Goal: Task Accomplishment & Management: Use online tool/utility

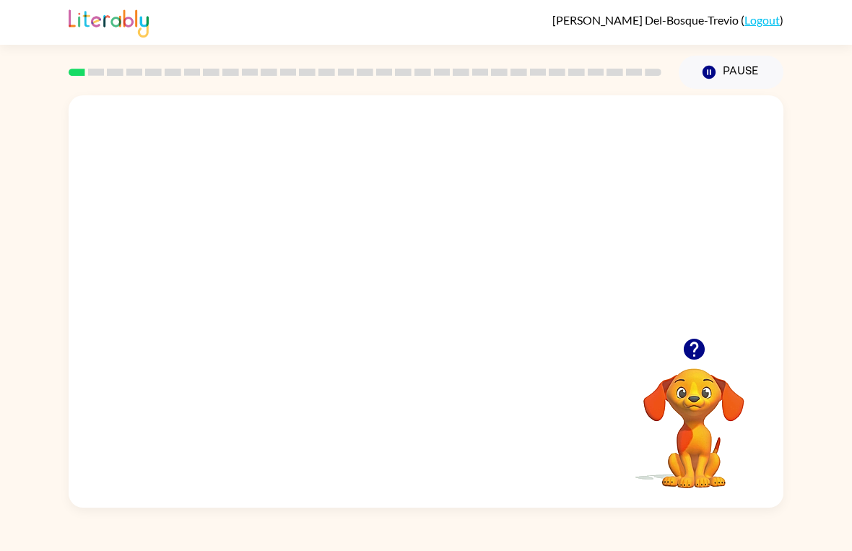
click at [398, 236] on video "Your browser must support playing .mp4 files to use Literably. Please try using…" at bounding box center [426, 216] width 715 height 243
click at [475, 280] on video "Your browser must support playing .mp4 files to use Literably. Please try using…" at bounding box center [426, 216] width 715 height 243
click at [514, 241] on video "Your browser must support playing .mp4 files to use Literably. Please try using…" at bounding box center [426, 216] width 715 height 243
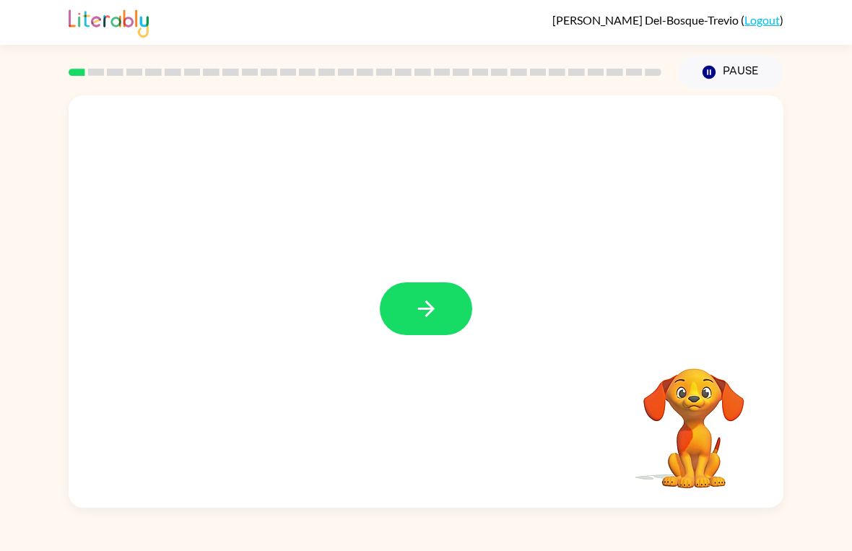
click at [415, 327] on button "button" at bounding box center [426, 308] width 92 height 53
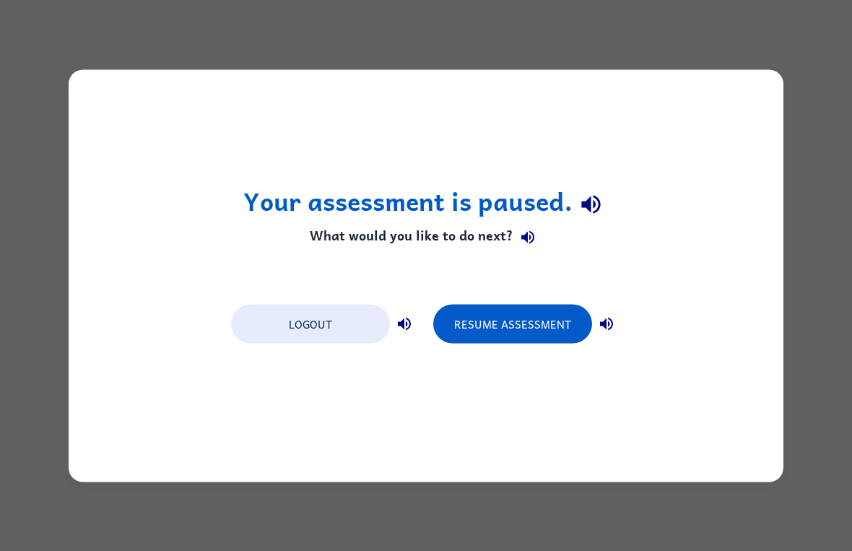
click at [314, 337] on button "Logout" at bounding box center [310, 323] width 159 height 39
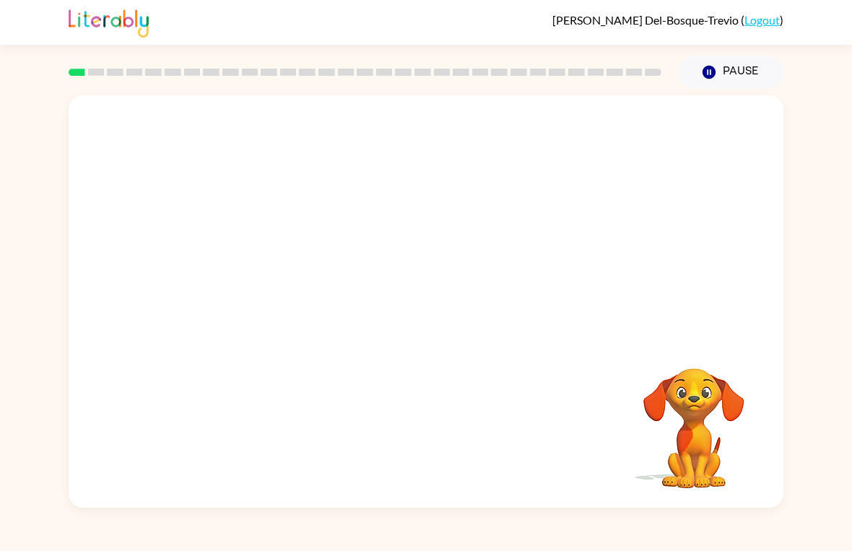
click at [689, 400] on video "Your browser must support playing .mp4 files to use Literably. Please try using…" at bounding box center [694, 418] width 144 height 144
click at [729, 436] on video "Your browser must support playing .mp4 files to use Literably. Please try using…" at bounding box center [694, 418] width 144 height 144
click at [504, 225] on video "Your browser must support playing .mp4 files to use Literably. Please try using…" at bounding box center [426, 216] width 715 height 243
click at [449, 253] on video "Your browser must support playing .mp4 files to use Literably. Please try using…" at bounding box center [426, 216] width 715 height 243
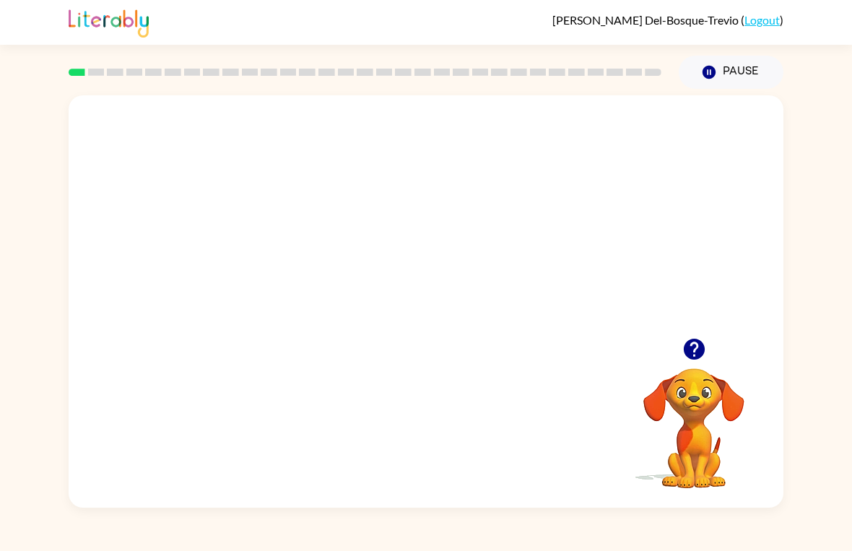
click at [421, 301] on video "Your browser must support playing .mp4 files to use Literably. Please try using…" at bounding box center [426, 216] width 715 height 243
click at [420, 301] on video "Your browser must support playing .mp4 files to use Literably. Please try using…" at bounding box center [426, 216] width 715 height 243
click at [422, 310] on video "Your browser must support playing .mp4 files to use Literably. Please try using…" at bounding box center [426, 216] width 715 height 243
click at [493, 286] on video "Your browser must support playing .mp4 files to use Literably. Please try using…" at bounding box center [426, 216] width 715 height 243
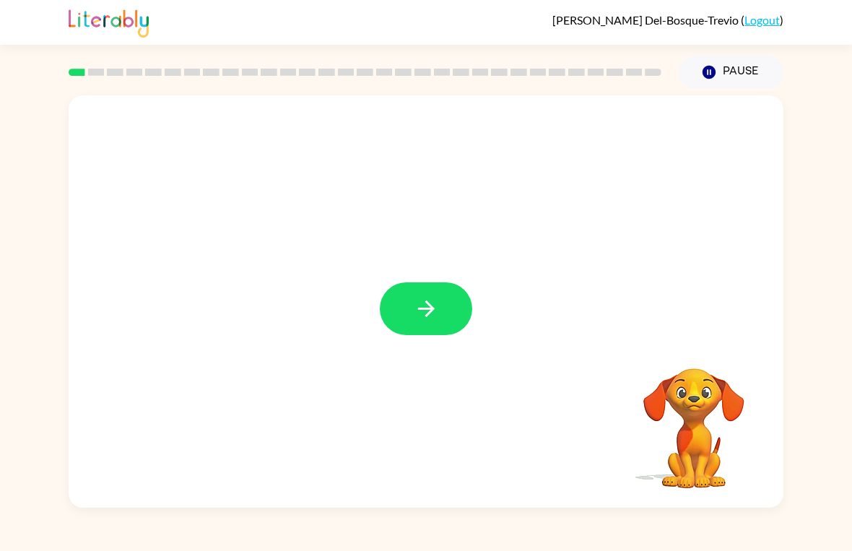
click at [441, 316] on button "button" at bounding box center [426, 308] width 92 height 53
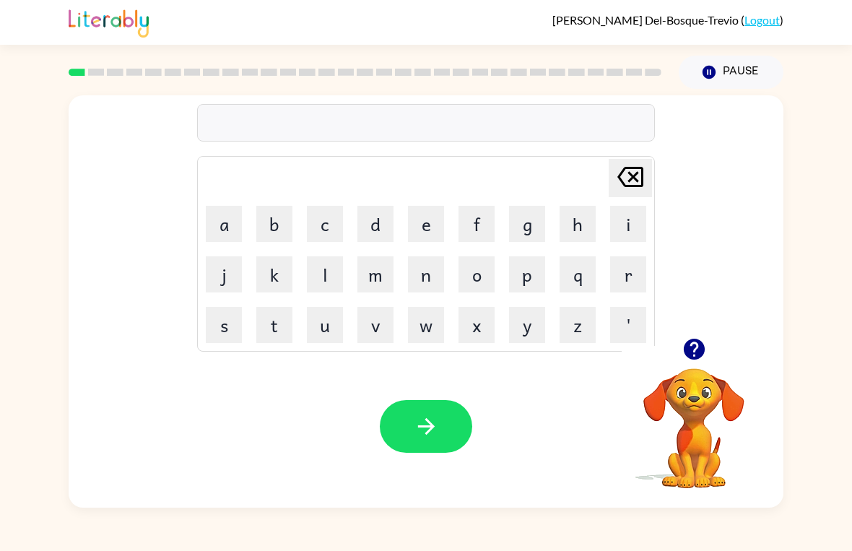
click at [484, 230] on button "f" at bounding box center [477, 224] width 36 height 36
click at [491, 268] on button "o" at bounding box center [477, 274] width 36 height 36
click at [629, 273] on button "r" at bounding box center [628, 274] width 36 height 36
click at [329, 322] on button "u" at bounding box center [325, 325] width 36 height 36
click at [377, 285] on button "m" at bounding box center [376, 274] width 36 height 36
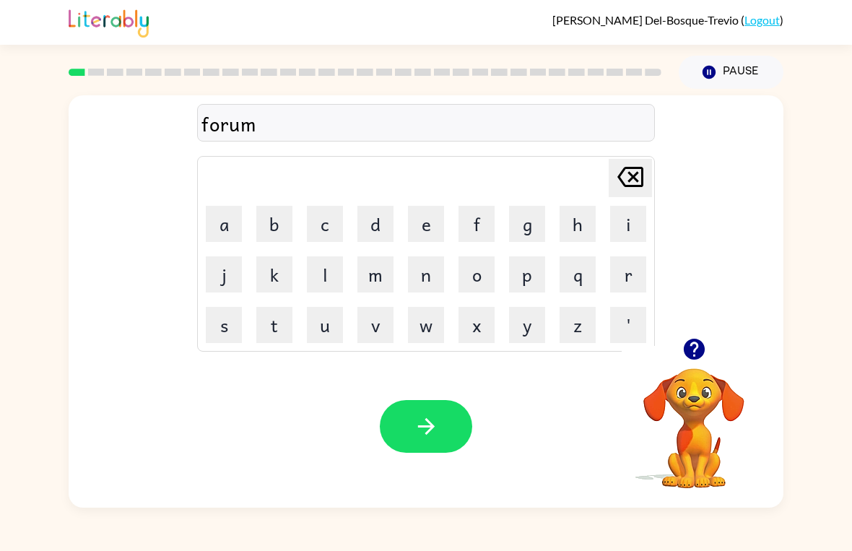
click at [437, 425] on icon "button" at bounding box center [426, 426] width 25 height 25
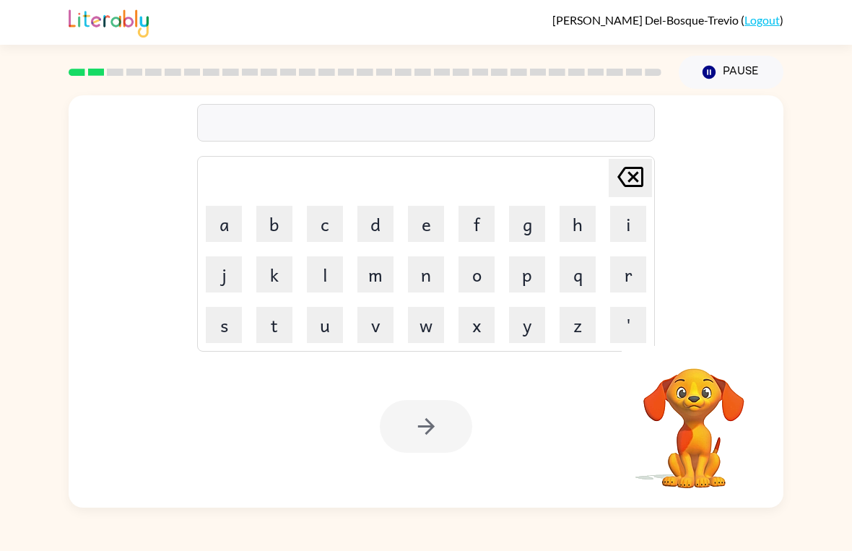
click at [321, 281] on button "l" at bounding box center [325, 274] width 36 height 36
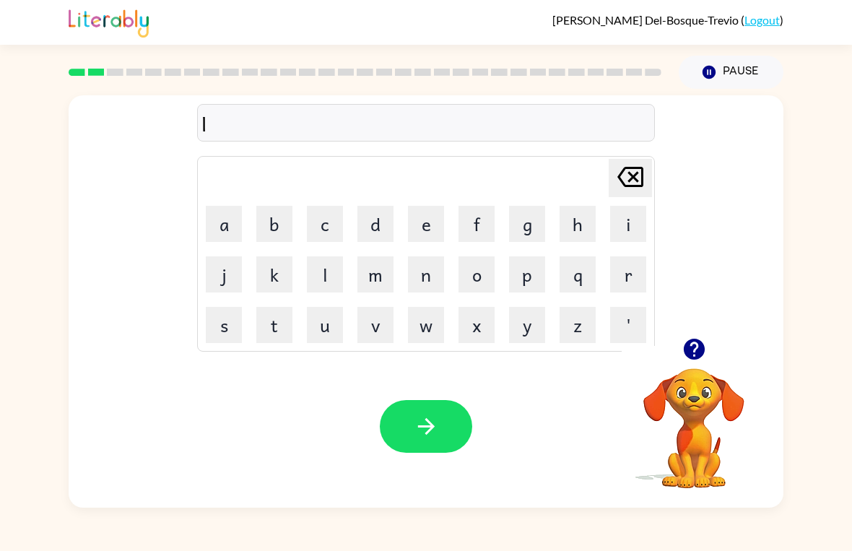
click at [482, 284] on button "o" at bounding box center [477, 274] width 36 height 36
click at [327, 319] on button "u" at bounding box center [325, 325] width 36 height 36
click at [46, 213] on div "lou Delete Delete last character input a b c d e f g h i j k l m n o p q r s t …" at bounding box center [426, 298] width 852 height 419
click at [483, 273] on button "o" at bounding box center [477, 274] width 36 height 36
click at [381, 223] on button "d" at bounding box center [376, 224] width 36 height 36
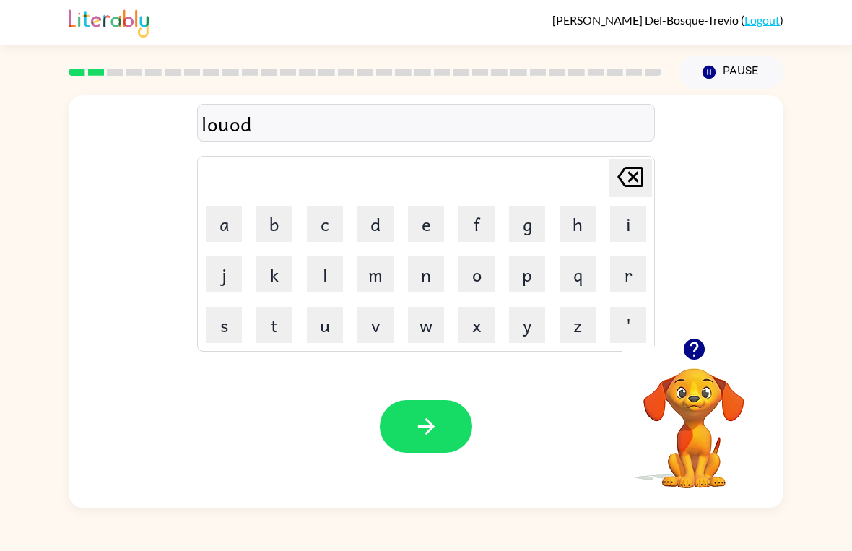
click at [432, 428] on icon "button" at bounding box center [426, 426] width 17 height 17
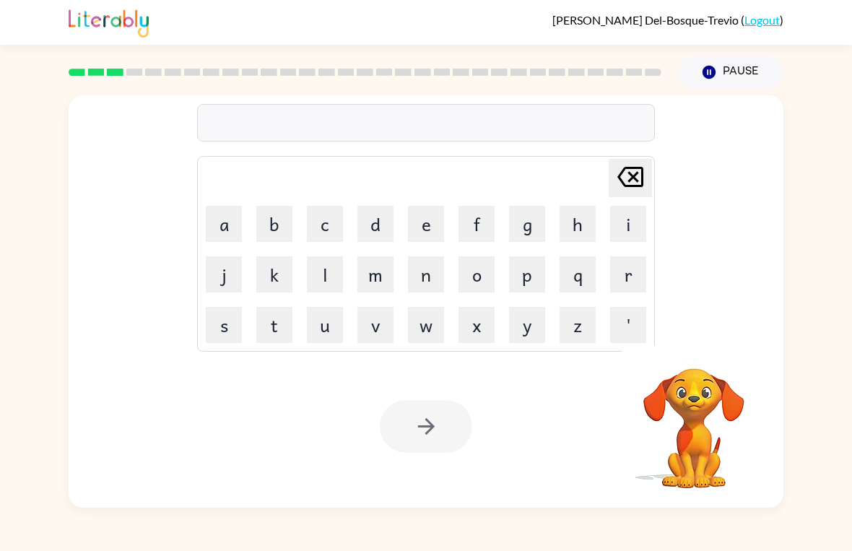
click at [477, 221] on button "f" at bounding box center [477, 224] width 36 height 36
click at [636, 223] on button "i" at bounding box center [628, 224] width 36 height 36
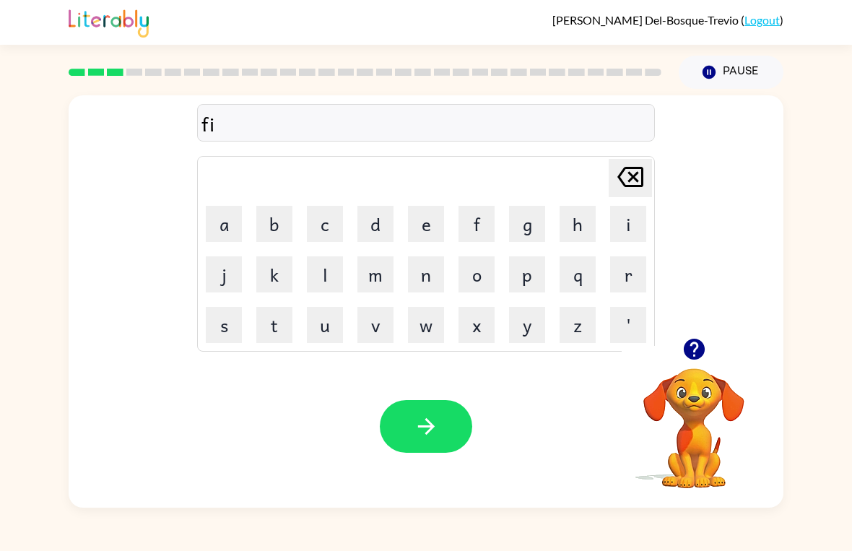
click at [683, 439] on video "Your browser must support playing .mp4 files to use Literably. Please try using…" at bounding box center [694, 418] width 144 height 144
click at [690, 355] on icon "button" at bounding box center [693, 349] width 21 height 21
click at [631, 277] on button "r" at bounding box center [628, 274] width 36 height 36
click at [428, 227] on button "e" at bounding box center [426, 224] width 36 height 36
click at [518, 291] on button "p" at bounding box center [527, 274] width 36 height 36
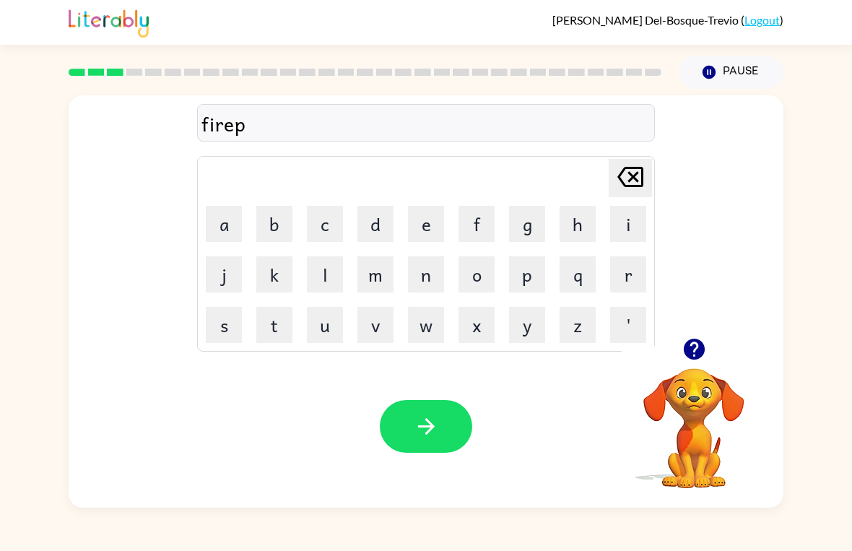
click at [323, 336] on button "u" at bounding box center [325, 325] width 36 height 36
click at [477, 336] on button "x" at bounding box center [477, 325] width 36 height 36
click at [622, 185] on icon "Delete Delete last character input" at bounding box center [630, 177] width 35 height 35
click at [418, 232] on button "e" at bounding box center [426, 224] width 36 height 36
click at [628, 181] on icon "Delete Delete last character input" at bounding box center [630, 177] width 35 height 35
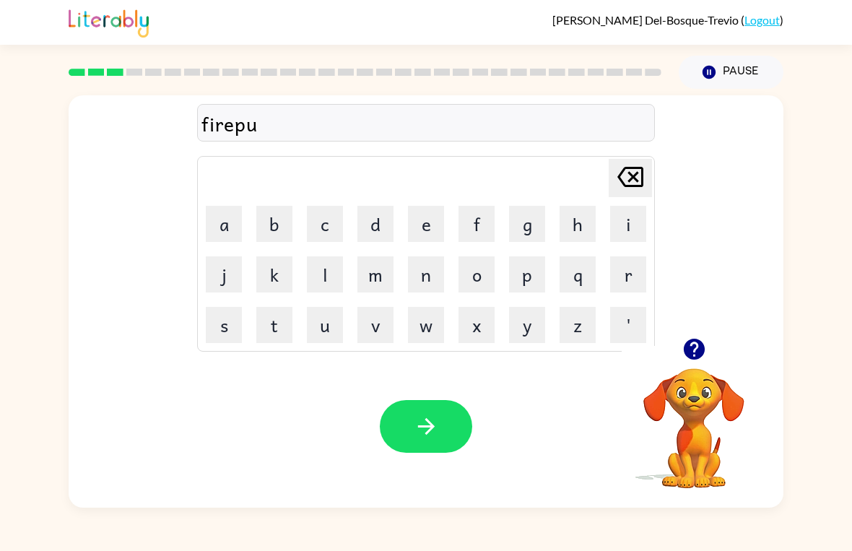
click at [628, 180] on icon "Delete Delete last character input" at bounding box center [630, 177] width 35 height 35
click at [640, 169] on icon at bounding box center [631, 177] width 26 height 20
click at [535, 269] on button "p" at bounding box center [527, 274] width 36 height 36
click at [627, 276] on button "r" at bounding box center [628, 274] width 36 height 36
click at [328, 326] on button "u" at bounding box center [325, 325] width 36 height 36
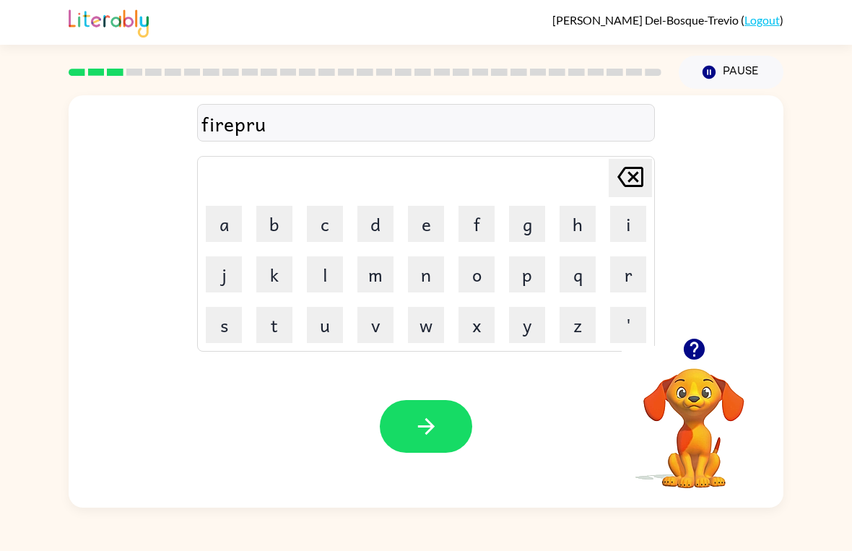
click at [376, 326] on button "v" at bounding box center [376, 325] width 36 height 36
click at [431, 211] on button "e" at bounding box center [426, 224] width 36 height 36
click at [428, 440] on button "button" at bounding box center [426, 426] width 92 height 53
click at [230, 316] on button "s" at bounding box center [224, 325] width 36 height 36
click at [318, 235] on button "c" at bounding box center [325, 224] width 36 height 36
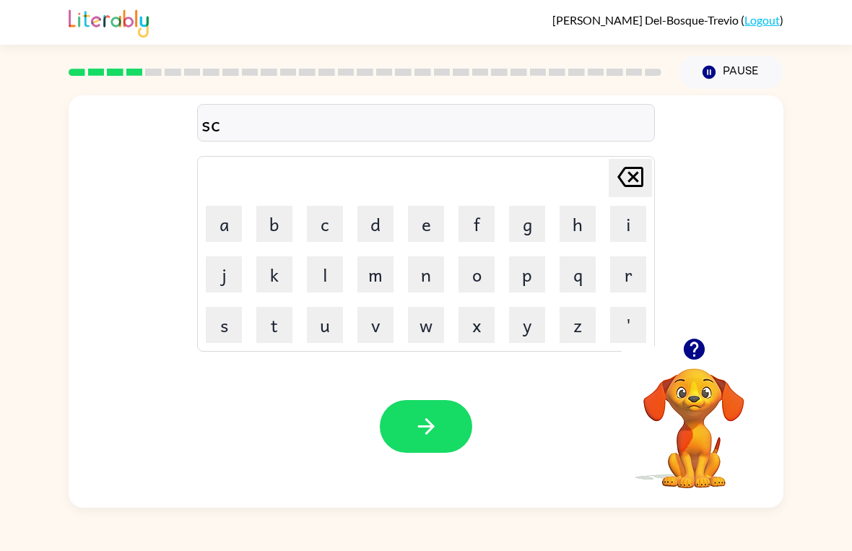
click at [631, 280] on button "r" at bounding box center [628, 274] width 36 height 36
click at [323, 334] on button "u" at bounding box center [325, 325] width 36 height 36
click at [434, 207] on button "e" at bounding box center [426, 224] width 36 height 36
click at [467, 430] on button "button" at bounding box center [426, 426] width 92 height 53
click at [610, 229] on button "i" at bounding box center [628, 224] width 36 height 36
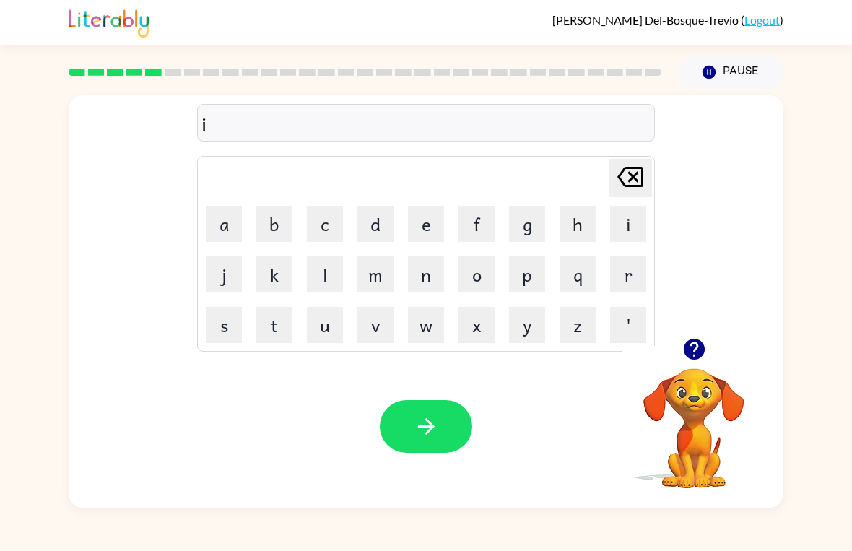
click at [377, 326] on button "v" at bounding box center [376, 325] width 36 height 36
click at [634, 180] on icon "Delete Delete last character input" at bounding box center [630, 177] width 35 height 35
click at [423, 280] on button "n" at bounding box center [426, 274] width 36 height 36
click at [476, 280] on button "o" at bounding box center [477, 274] width 36 height 36
click at [621, 282] on button "r" at bounding box center [628, 274] width 36 height 36
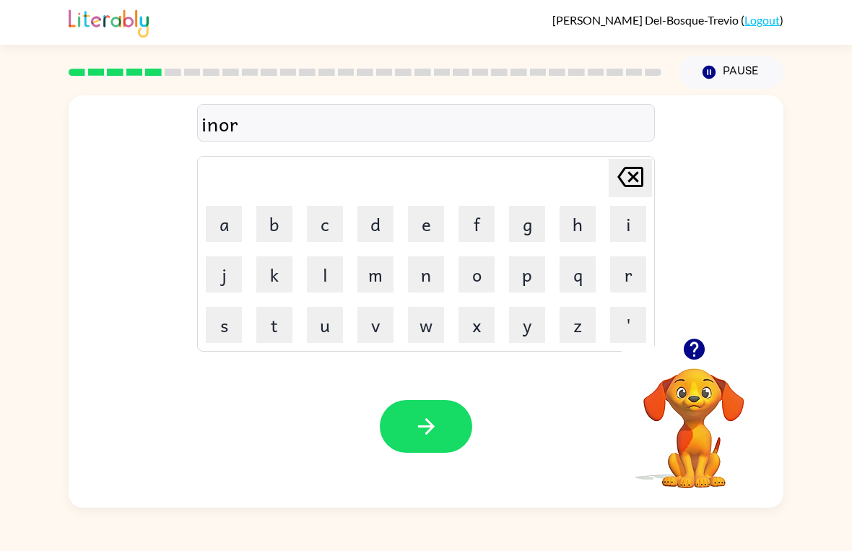
click at [380, 318] on button "v" at bounding box center [376, 325] width 36 height 36
click at [414, 225] on button "e" at bounding box center [426, 224] width 36 height 36
click at [220, 324] on button "s" at bounding box center [224, 325] width 36 height 36
click at [454, 442] on button "button" at bounding box center [426, 426] width 92 height 53
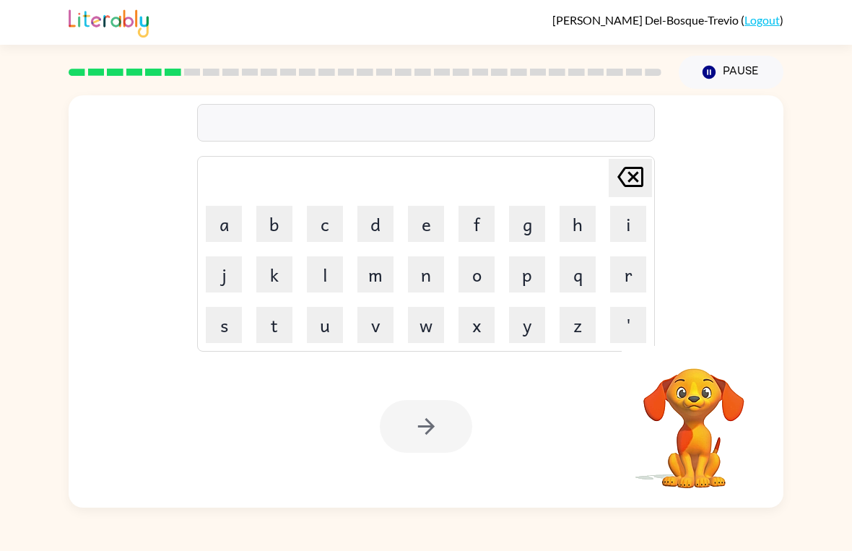
click at [615, 291] on button "r" at bounding box center [628, 274] width 36 height 36
click at [613, 230] on button "i" at bounding box center [628, 224] width 36 height 36
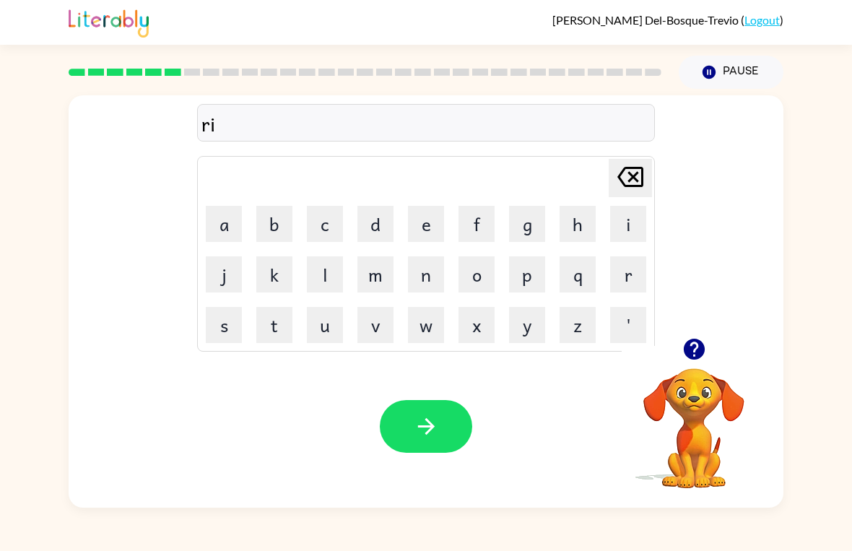
click at [426, 340] on button "w" at bounding box center [426, 325] width 36 height 36
click at [614, 181] on icon "Delete Delete last character input" at bounding box center [630, 177] width 35 height 35
click at [371, 281] on button "m" at bounding box center [376, 274] width 36 height 36
click at [616, 230] on button "i" at bounding box center [628, 224] width 36 height 36
click at [431, 273] on button "n" at bounding box center [426, 274] width 36 height 36
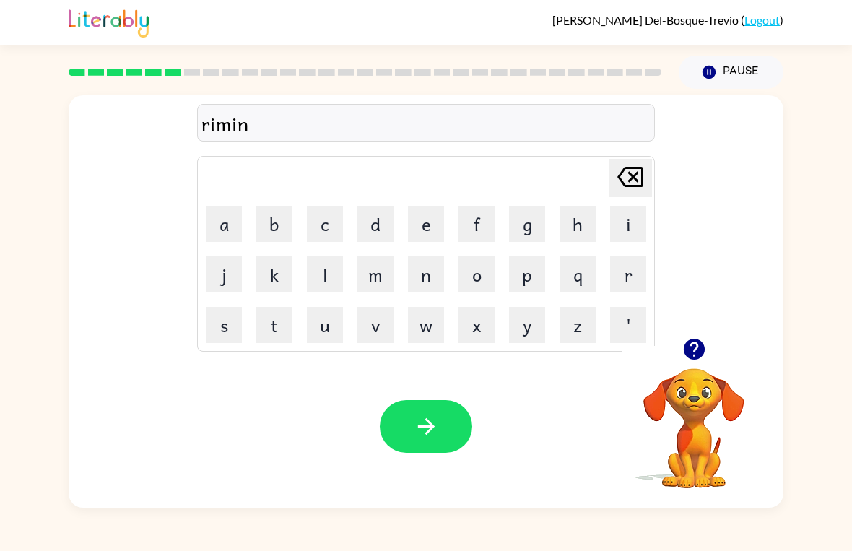
click at [373, 224] on button "d" at bounding box center [376, 224] width 36 height 36
click at [414, 232] on button "e" at bounding box center [426, 224] width 36 height 36
click at [386, 457] on div "Your browser must support playing .mp4 files to use Literably. Please try using…" at bounding box center [426, 426] width 715 height 163
click at [447, 429] on button "button" at bounding box center [426, 426] width 92 height 53
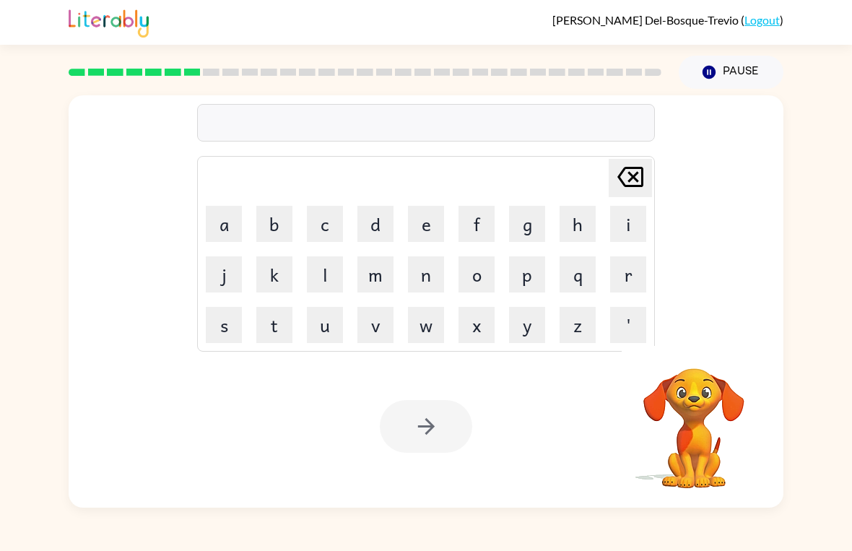
click at [379, 274] on button "m" at bounding box center [376, 274] width 36 height 36
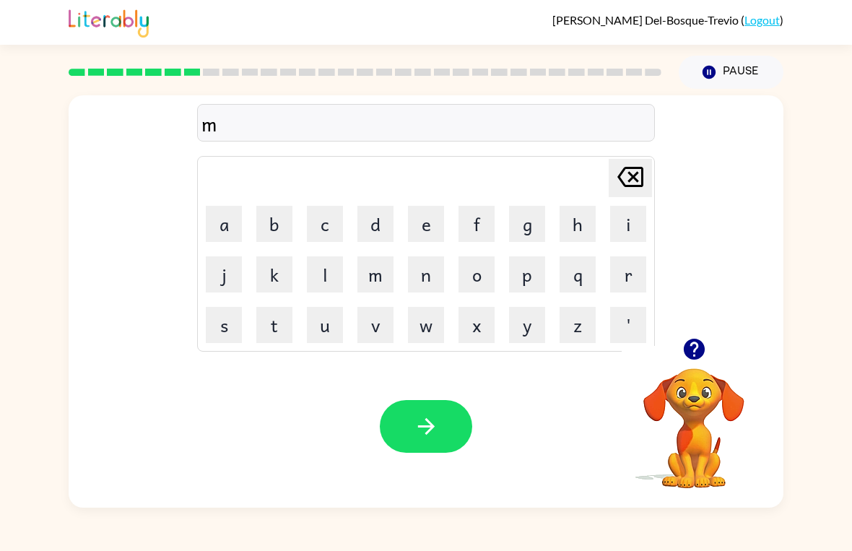
click at [233, 224] on button "a" at bounding box center [224, 224] width 36 height 36
click at [274, 223] on button "b" at bounding box center [274, 224] width 36 height 36
click at [314, 270] on button "l" at bounding box center [325, 274] width 36 height 36
click at [418, 215] on button "e" at bounding box center [426, 224] width 36 height 36
click at [418, 427] on icon "button" at bounding box center [426, 426] width 17 height 17
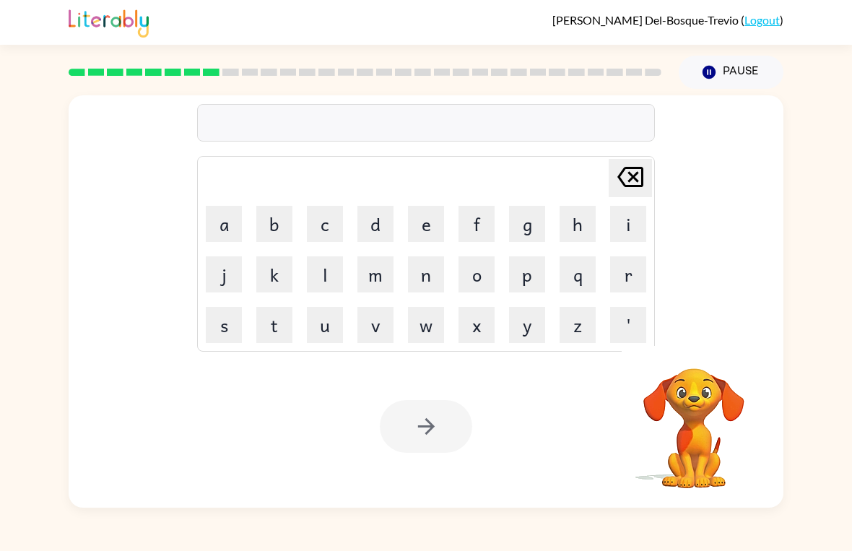
click at [369, 323] on button "v" at bounding box center [376, 325] width 36 height 36
click at [613, 230] on button "i" at bounding box center [628, 224] width 36 height 36
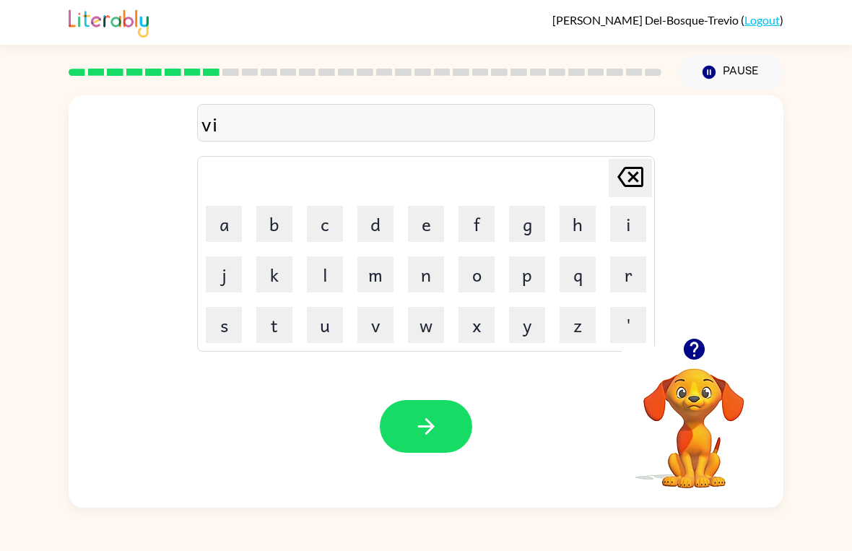
click at [232, 334] on button "s" at bounding box center [224, 325] width 36 height 36
click at [625, 215] on button "i" at bounding box center [628, 224] width 36 height 36
click at [271, 219] on button "b" at bounding box center [274, 224] width 36 height 36
click at [323, 259] on button "l" at bounding box center [325, 274] width 36 height 36
click at [412, 228] on button "e" at bounding box center [426, 224] width 36 height 36
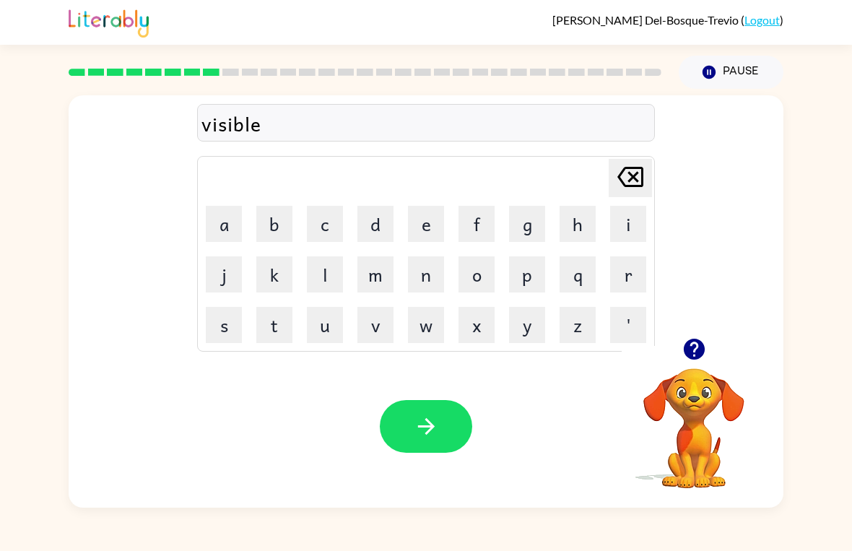
click at [439, 430] on icon "button" at bounding box center [426, 426] width 25 height 25
click at [233, 324] on button "s" at bounding box center [224, 325] width 36 height 36
click at [281, 325] on button "t" at bounding box center [274, 325] width 36 height 36
click at [228, 215] on button "a" at bounding box center [224, 224] width 36 height 36
click at [270, 223] on button "b" at bounding box center [274, 224] width 36 height 36
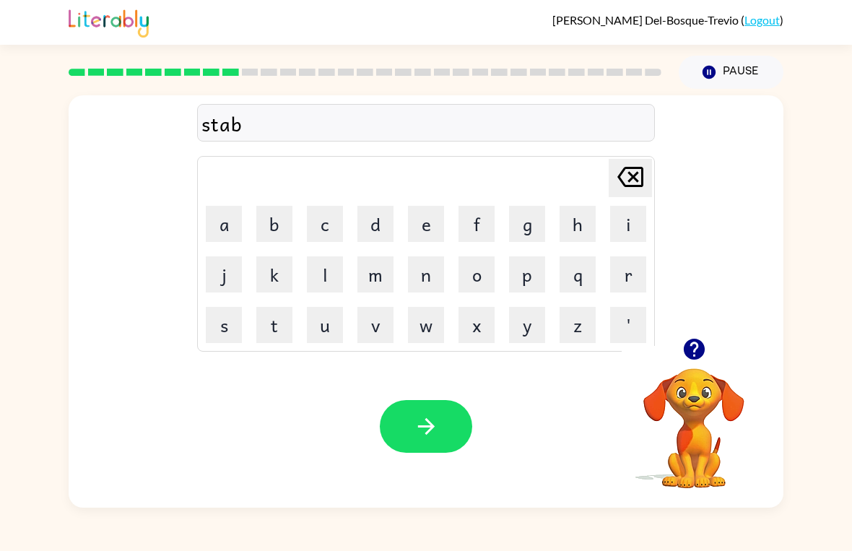
click at [330, 280] on button "l" at bounding box center [325, 274] width 36 height 36
click at [425, 225] on button "e" at bounding box center [426, 224] width 36 height 36
click at [404, 439] on button "button" at bounding box center [426, 426] width 92 height 53
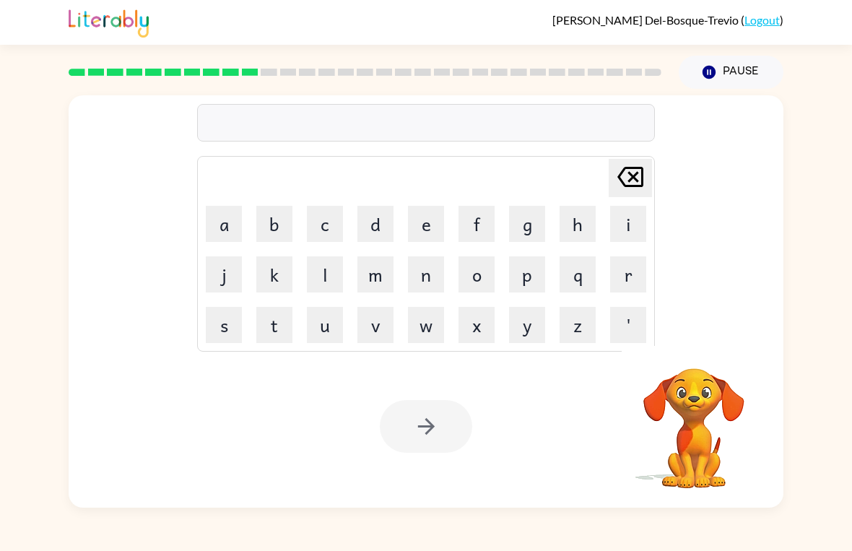
click at [629, 225] on button "i" at bounding box center [628, 224] width 36 height 36
click at [423, 269] on button "n" at bounding box center [426, 274] width 36 height 36
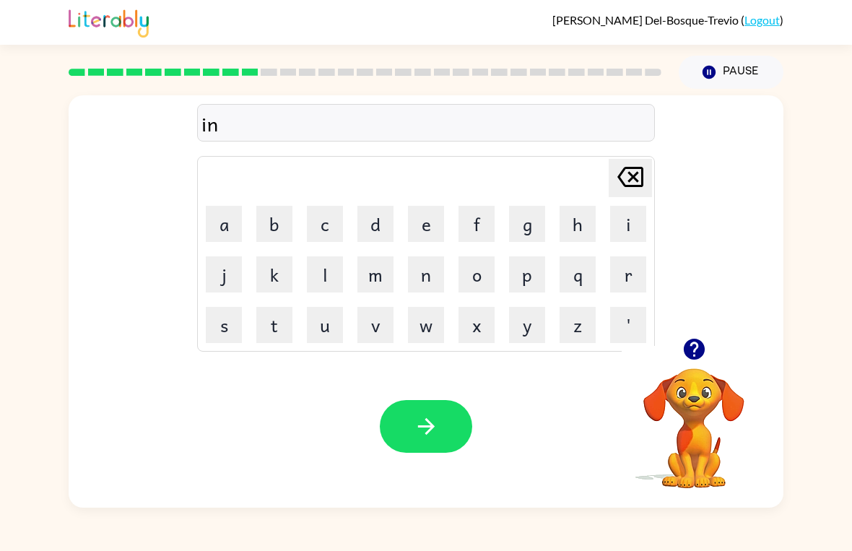
click at [221, 329] on button "s" at bounding box center [224, 325] width 36 height 36
click at [413, 228] on button "e" at bounding box center [426, 224] width 36 height 36
click at [629, 279] on button "r" at bounding box center [628, 274] width 36 height 36
click at [270, 322] on button "t" at bounding box center [274, 325] width 36 height 36
click at [415, 428] on icon "button" at bounding box center [426, 426] width 25 height 25
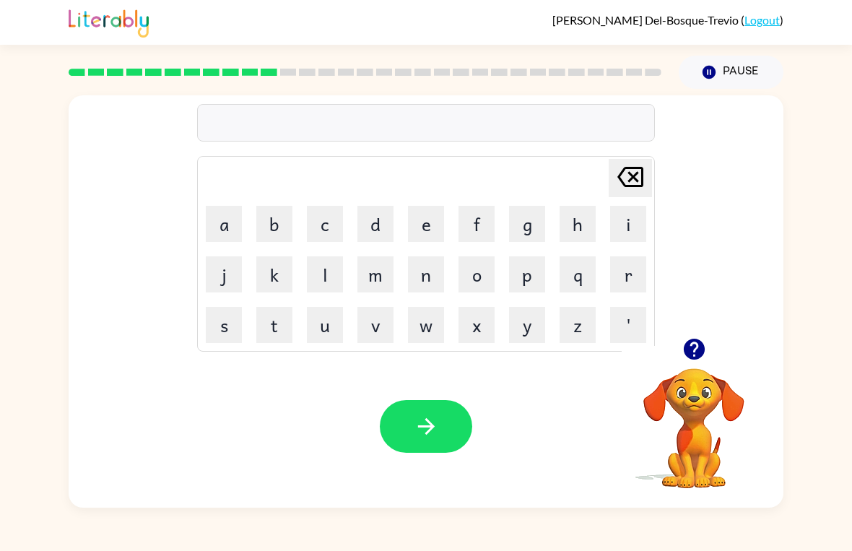
click at [533, 274] on button "p" at bounding box center [527, 274] width 36 height 36
click at [633, 194] on icon "Delete Delete last character input" at bounding box center [630, 177] width 35 height 35
click at [696, 354] on icon "button" at bounding box center [693, 349] width 21 height 21
click at [619, 280] on button "r" at bounding box center [628, 274] width 36 height 36
click at [468, 281] on button "o" at bounding box center [477, 274] width 36 height 36
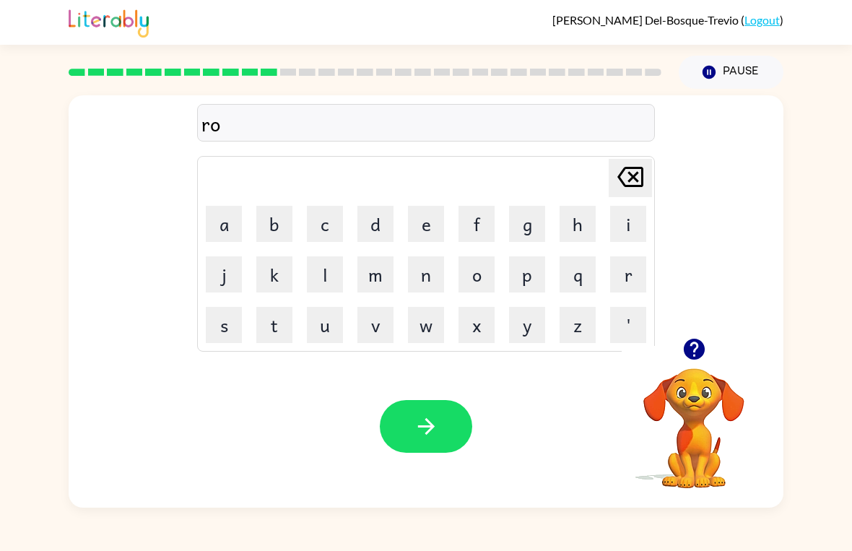
click at [371, 223] on button "d" at bounding box center [376, 224] width 36 height 36
click at [428, 224] on button "e" at bounding box center [426, 224] width 36 height 36
click at [415, 426] on icon "button" at bounding box center [426, 426] width 25 height 25
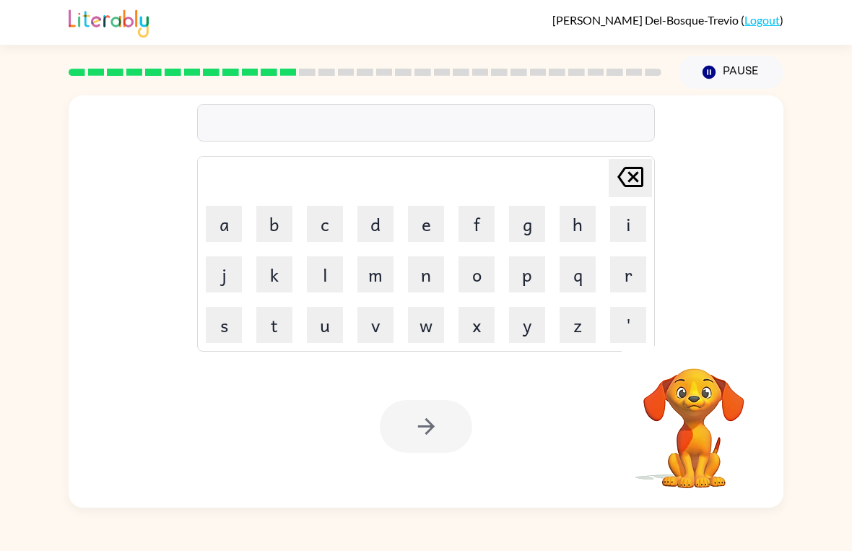
click at [381, 323] on button "v" at bounding box center [376, 325] width 36 height 36
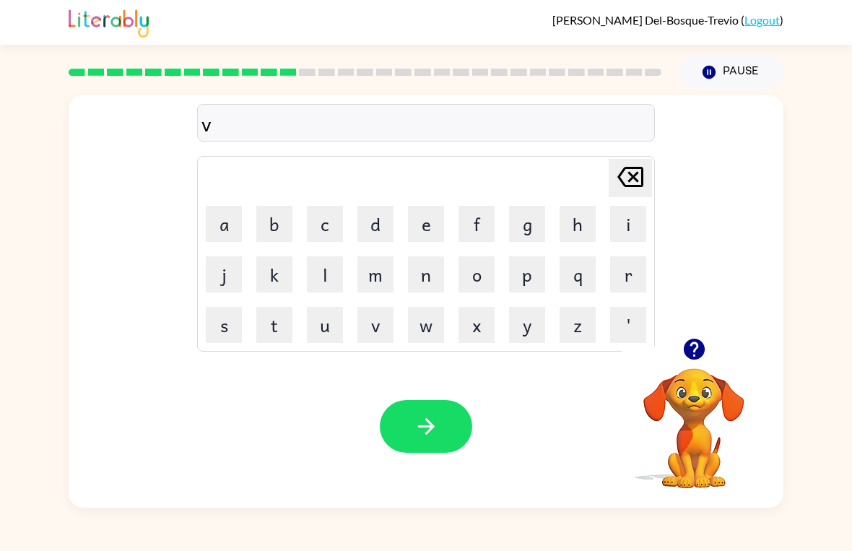
click at [478, 280] on button "o" at bounding box center [477, 274] width 36 height 36
click at [329, 275] on button "l" at bounding box center [325, 274] width 36 height 36
click at [329, 327] on button "u" at bounding box center [325, 325] width 36 height 36
click at [376, 281] on button "m" at bounding box center [376, 274] width 36 height 36
click at [423, 230] on button "e" at bounding box center [426, 224] width 36 height 36
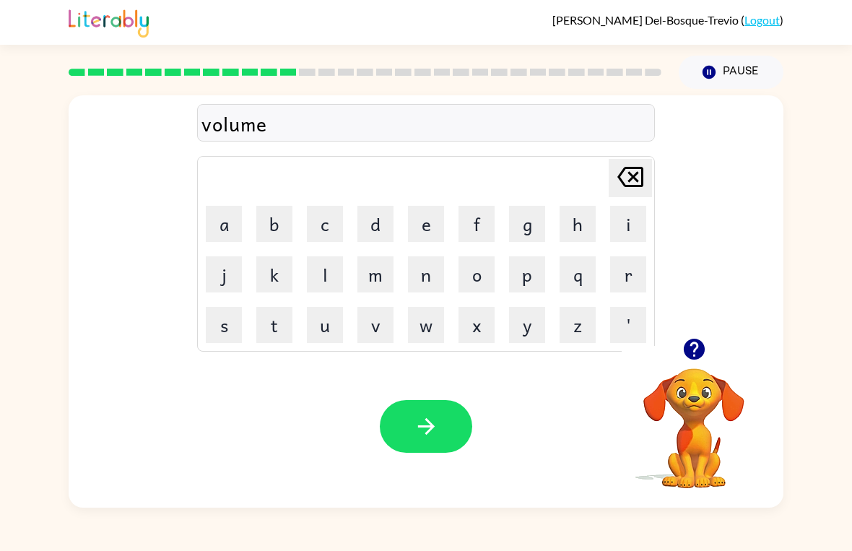
click at [426, 415] on icon "button" at bounding box center [426, 426] width 25 height 25
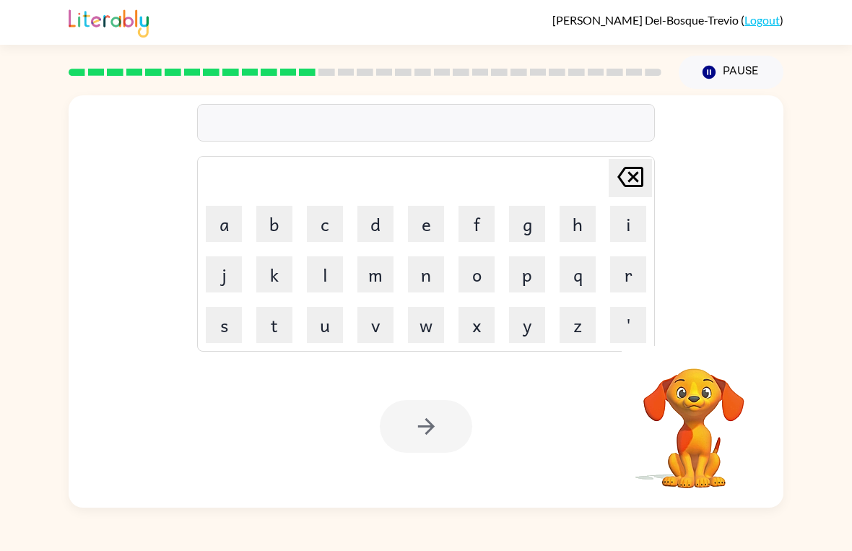
click at [222, 334] on button "s" at bounding box center [224, 325] width 36 height 36
click at [427, 334] on button "w" at bounding box center [426, 325] width 36 height 36
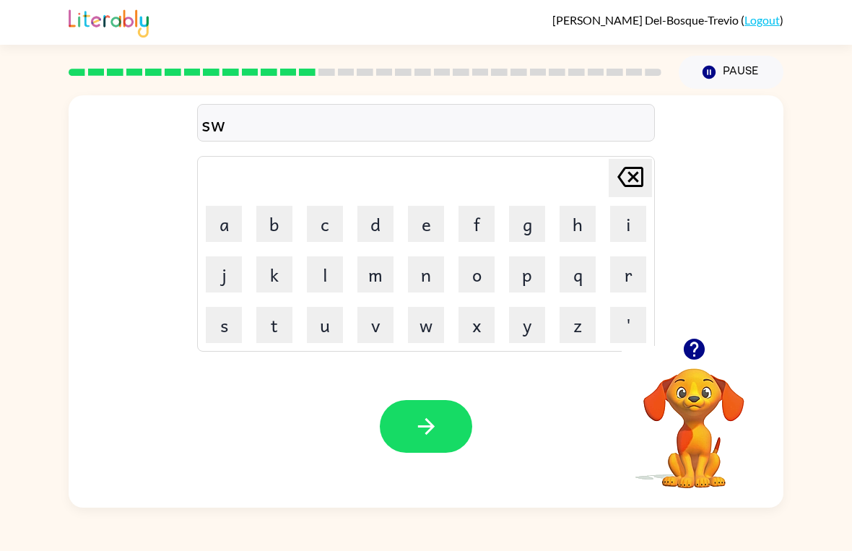
click at [415, 231] on button "e" at bounding box center [426, 224] width 36 height 36
click at [436, 223] on button "e" at bounding box center [426, 224] width 36 height 36
click at [277, 322] on button "t" at bounding box center [274, 325] width 36 height 36
click at [433, 281] on button "n" at bounding box center [426, 274] width 36 height 36
click at [426, 223] on button "e" at bounding box center [426, 224] width 36 height 36
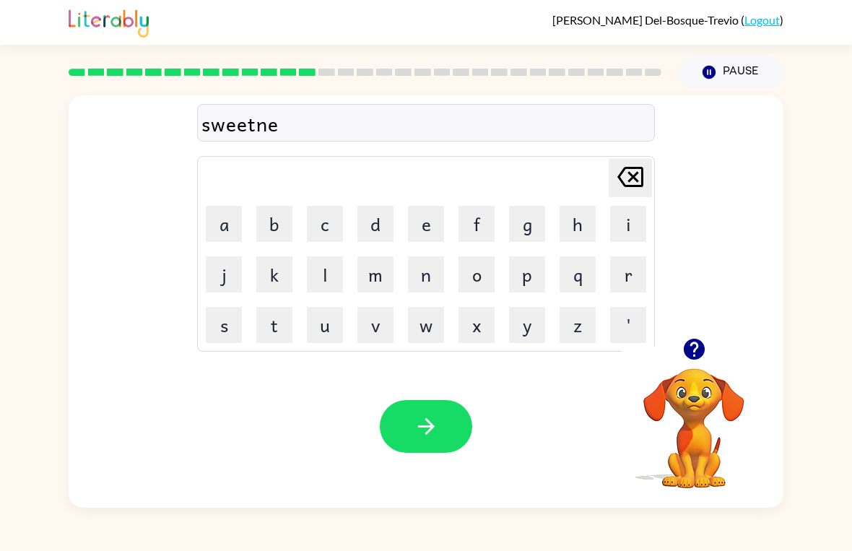
click at [230, 328] on button "s" at bounding box center [224, 325] width 36 height 36
click at [236, 323] on button "s" at bounding box center [224, 325] width 36 height 36
click at [235, 322] on button "s" at bounding box center [224, 325] width 36 height 36
click at [626, 218] on button "i" at bounding box center [628, 224] width 36 height 36
click at [613, 195] on div "Delete Delete last character input" at bounding box center [630, 178] width 35 height 37
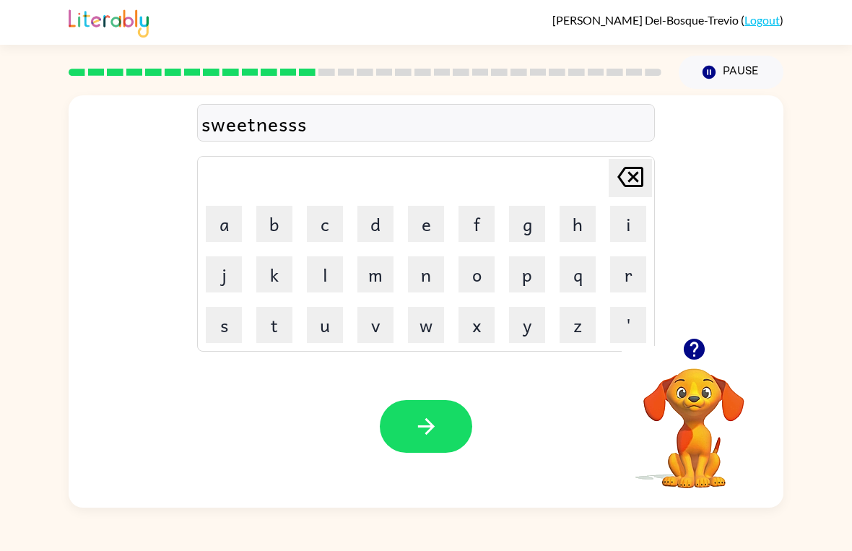
click at [616, 197] on td "Delete Delete last character input" at bounding box center [426, 178] width 454 height 40
click at [616, 194] on icon "Delete Delete last character input" at bounding box center [630, 177] width 35 height 35
click at [626, 192] on icon "Delete Delete last character input" at bounding box center [630, 177] width 35 height 35
click at [228, 331] on button "s" at bounding box center [224, 325] width 36 height 36
click at [439, 421] on icon "button" at bounding box center [426, 426] width 25 height 25
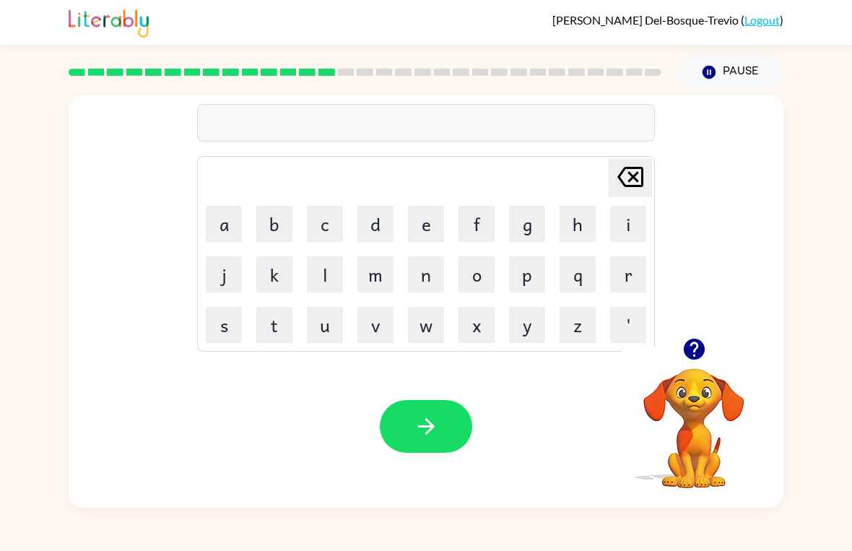
click at [612, 218] on button "i" at bounding box center [628, 224] width 36 height 36
click at [627, 171] on icon "Delete Delete last character input" at bounding box center [630, 177] width 35 height 35
click at [667, 361] on div at bounding box center [694, 349] width 144 height 37
click at [698, 355] on icon "button" at bounding box center [693, 349] width 21 height 21
click at [227, 228] on button "a" at bounding box center [224, 224] width 36 height 36
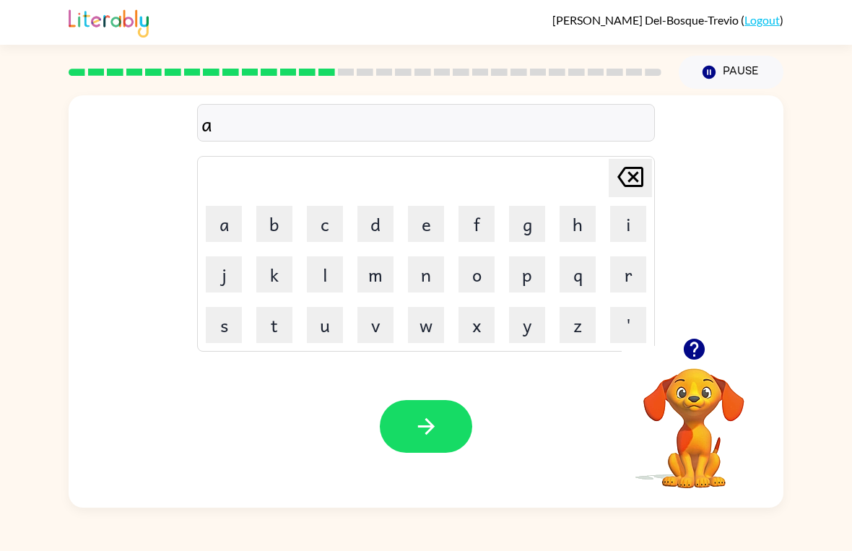
click at [329, 228] on button "c" at bounding box center [325, 224] width 36 height 36
click at [474, 282] on button "o" at bounding box center [477, 274] width 36 height 36
click at [632, 290] on button "r" at bounding box center [628, 274] width 36 height 36
click at [42, 354] on div "acor Delete Delete last character input a b c d e f g h i j k l m n o p q r s t…" at bounding box center [426, 298] width 852 height 419
click at [426, 274] on button "n" at bounding box center [426, 274] width 36 height 36
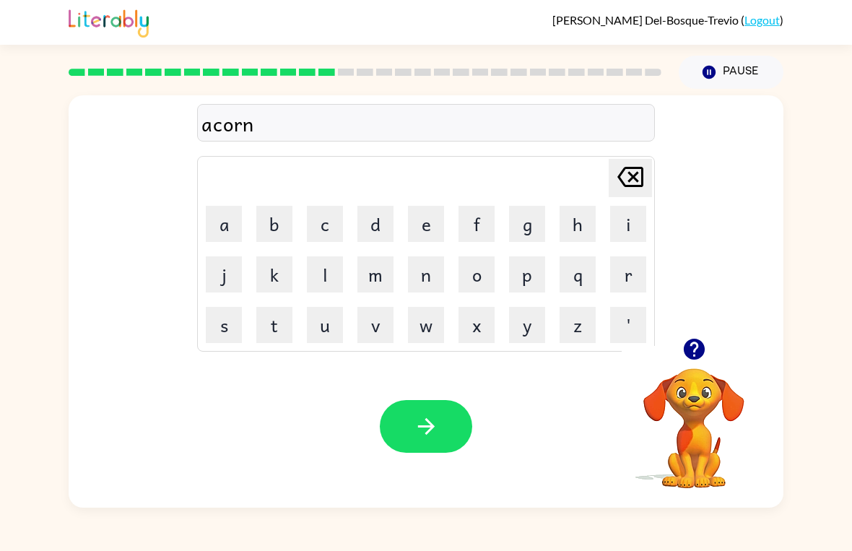
click at [420, 421] on icon "button" at bounding box center [426, 426] width 25 height 25
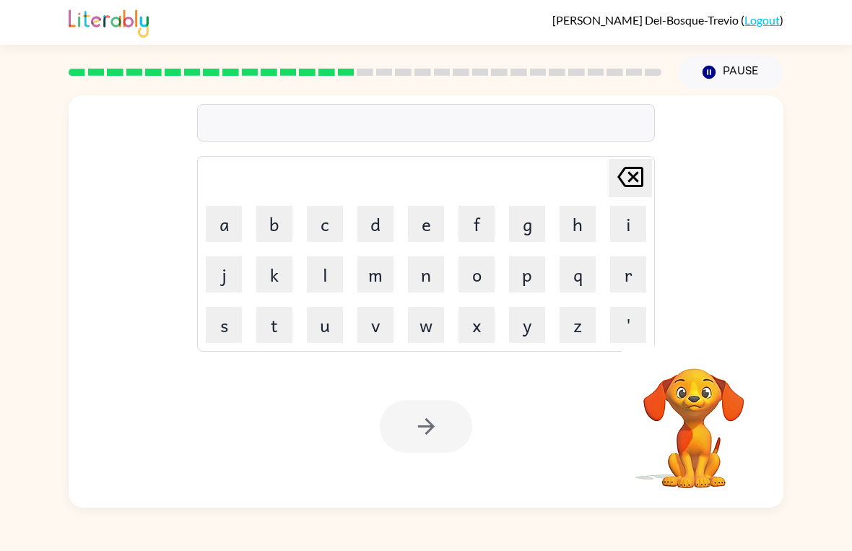
click at [726, 69] on button "Pause Pause" at bounding box center [731, 72] width 105 height 33
click at [741, 77] on button "Pause Pause" at bounding box center [731, 72] width 105 height 33
